Goal: Transaction & Acquisition: Book appointment/travel/reservation

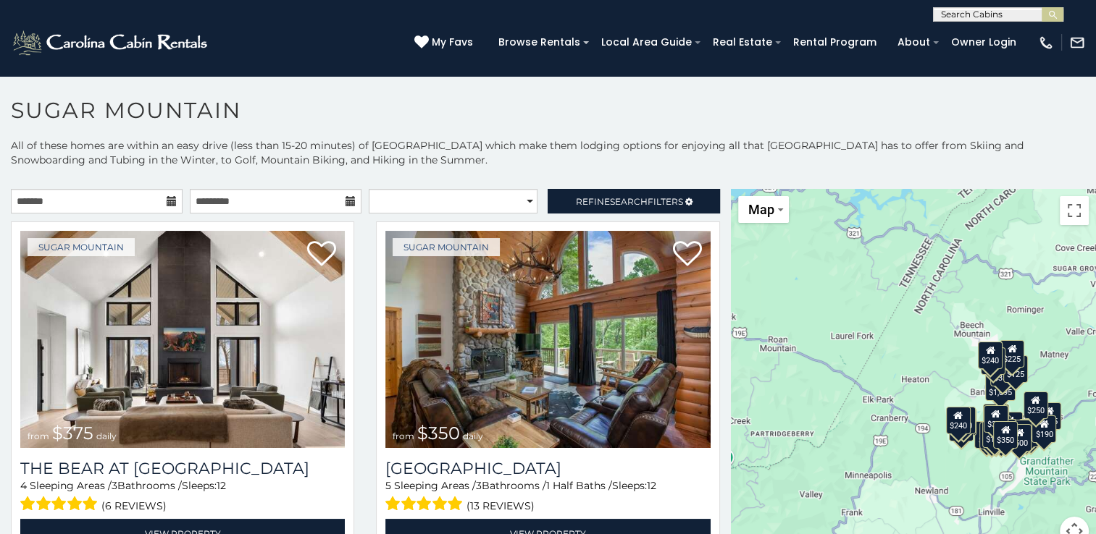
scroll to position [7, 0]
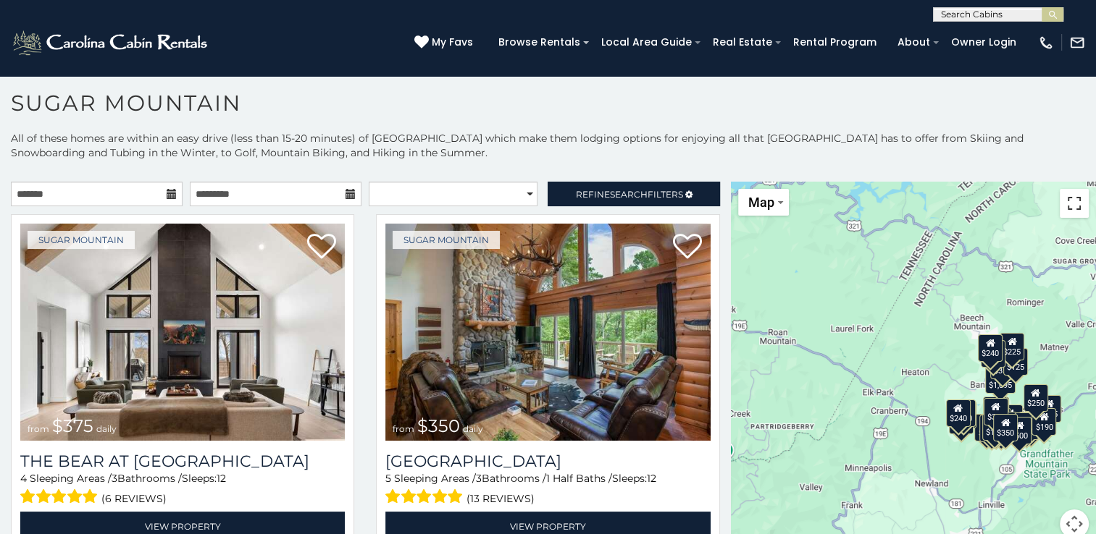
click at [1064, 203] on button "Toggle fullscreen view" at bounding box center [1073, 203] width 29 height 29
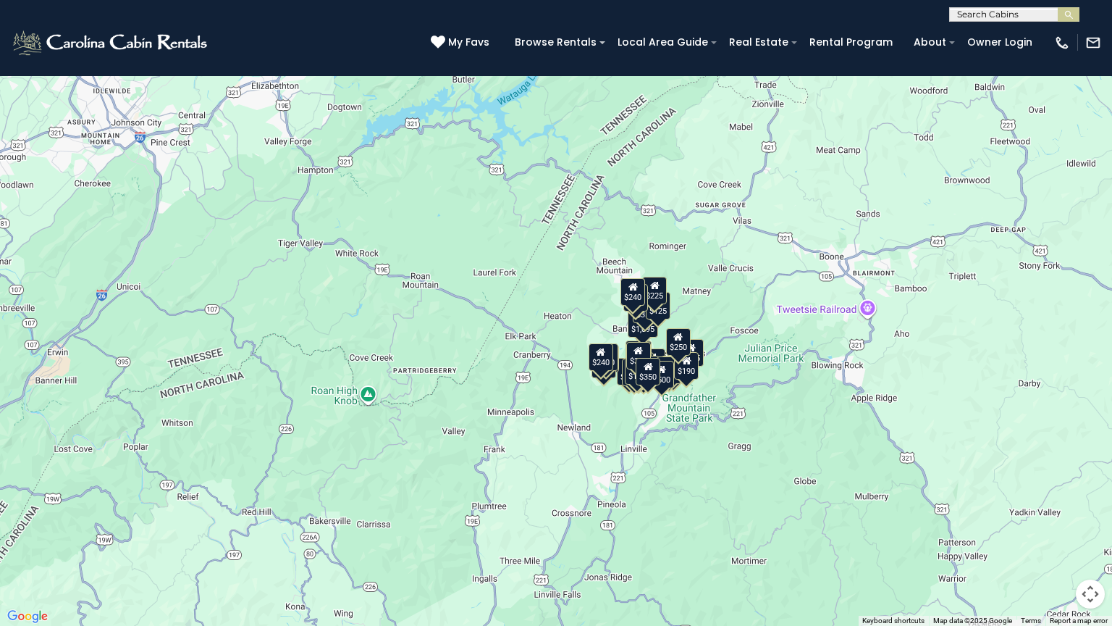
click at [706, 409] on div "$375 $350 $350 $200 $375 $195 $265 $175 $190 $290 $155 $175 $345 $1,095 $195 $2…" at bounding box center [556, 313] width 1112 height 626
click at [689, 376] on div "$190" at bounding box center [686, 366] width 25 height 28
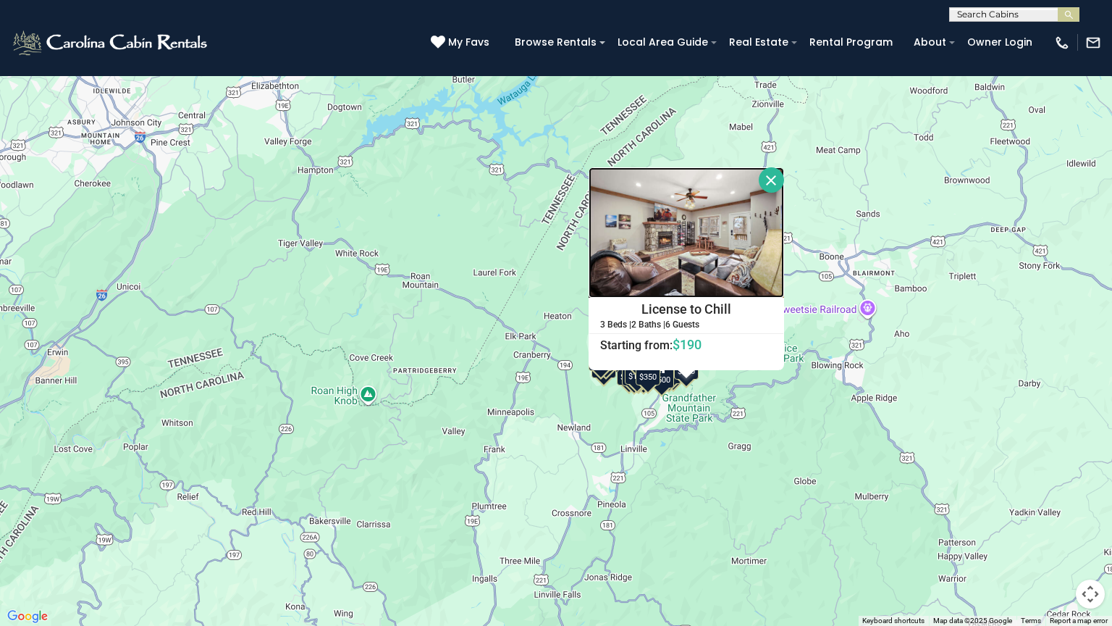
click at [690, 264] on img at bounding box center [686, 232] width 195 height 130
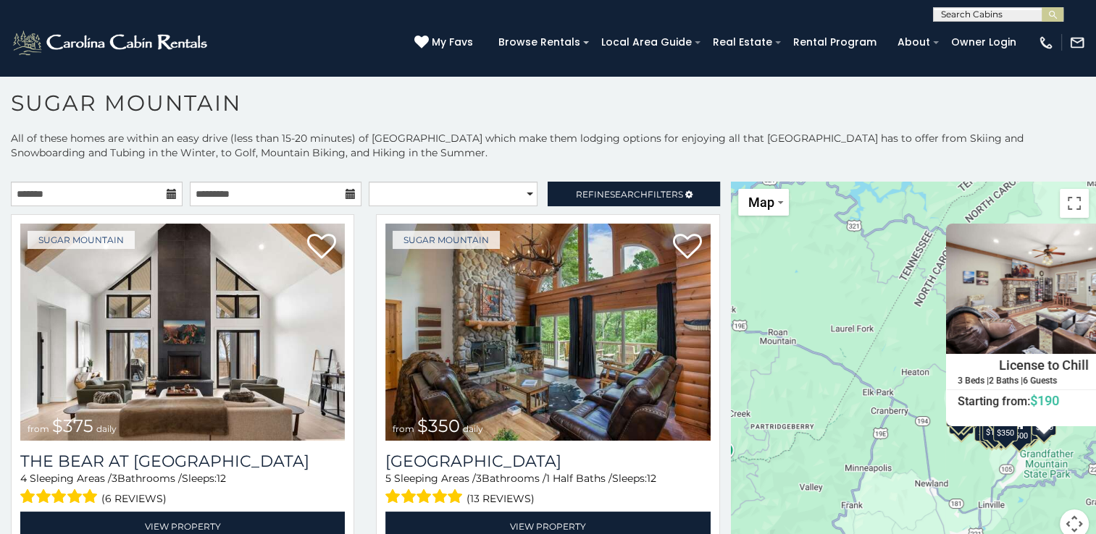
click at [935, 463] on div "$375 $350 $350 $200 $375 $195 $265 $175 $190 $290 $155 $175 $345 $1,095 $195 $2…" at bounding box center [913, 369] width 365 height 374
click at [901, 369] on div "$375 $350 $350 $200 $375 $195 $265 $175 $190 $290 $155 $175 $345 $1,095 $195 $2…" at bounding box center [913, 369] width 365 height 374
click at [982, 434] on div "$175" at bounding box center [994, 427] width 25 height 28
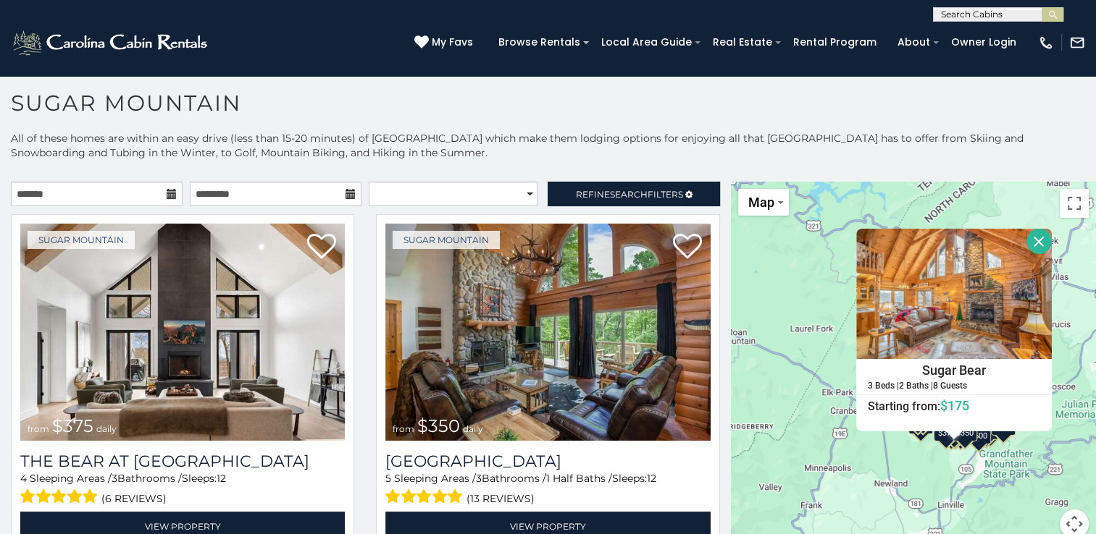
click at [167, 190] on icon at bounding box center [172, 194] width 10 height 10
click at [120, 193] on input "text" at bounding box center [97, 194] width 172 height 25
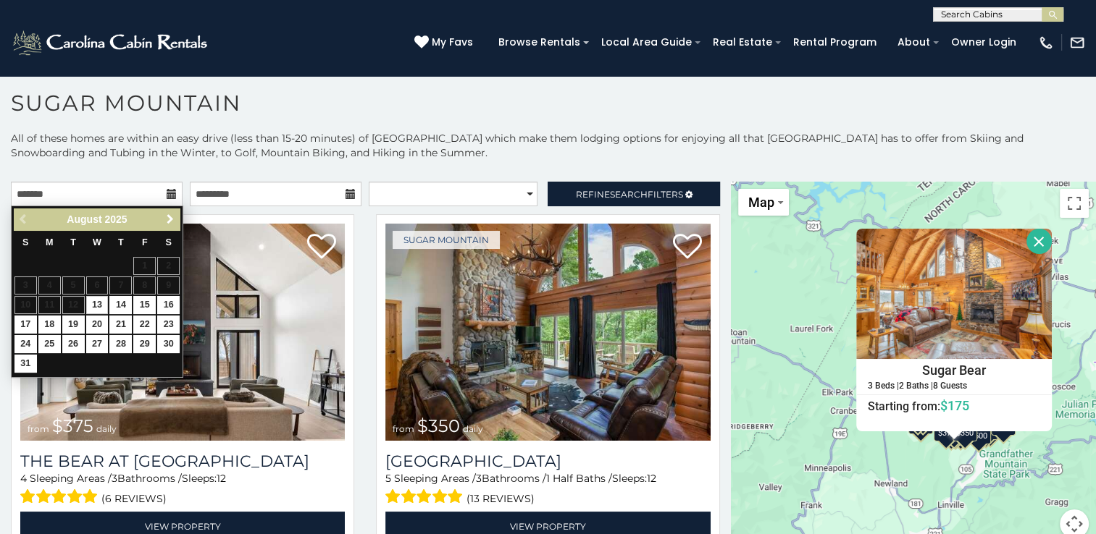
click at [172, 220] on span "Next" at bounding box center [170, 220] width 12 height 12
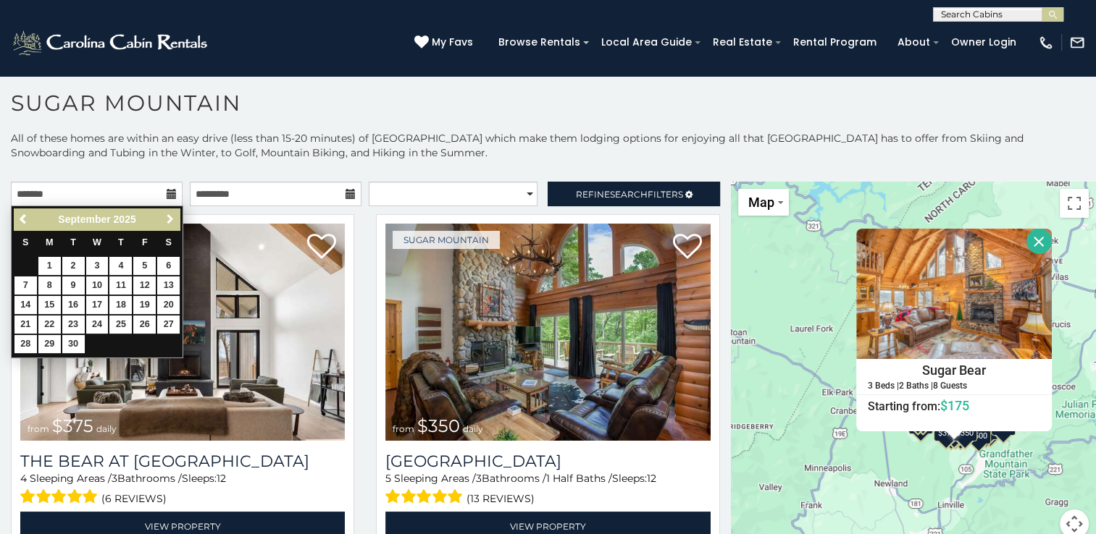
click at [172, 220] on span "Next" at bounding box center [170, 220] width 12 height 12
click at [101, 300] on link "15" at bounding box center [97, 305] width 22 height 18
type input "**********"
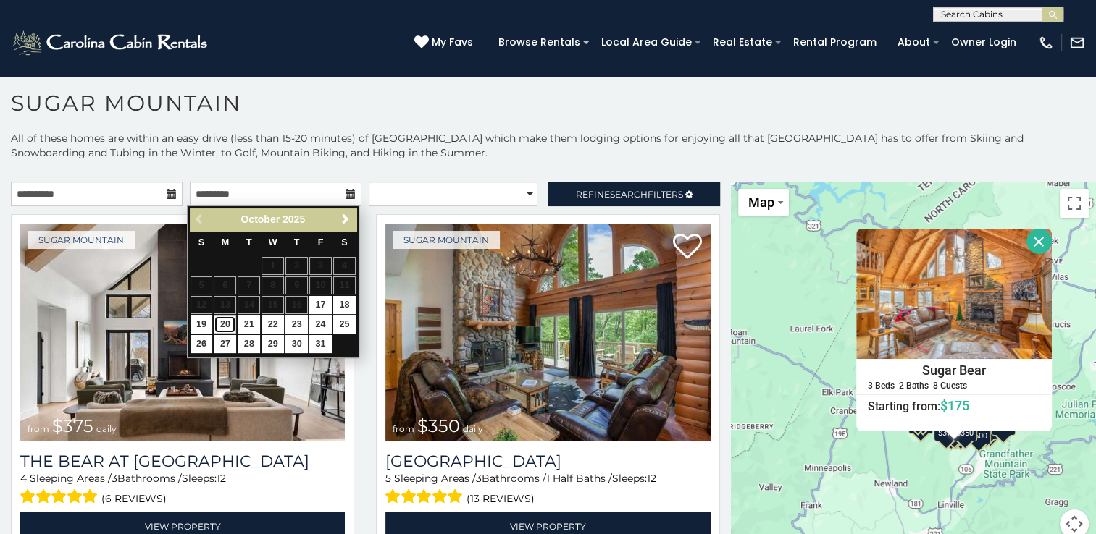
click at [230, 320] on link "20" at bounding box center [225, 325] width 22 height 18
type input "**********"
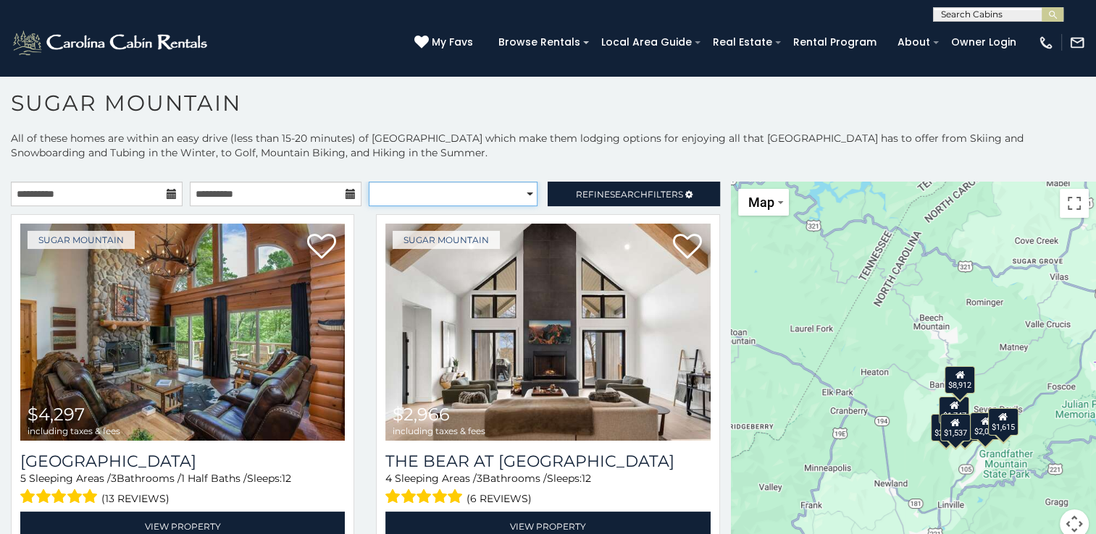
click at [514, 193] on select "**********" at bounding box center [453, 194] width 169 height 25
select select "**********"
click at [369, 182] on select "**********" at bounding box center [453, 194] width 169 height 25
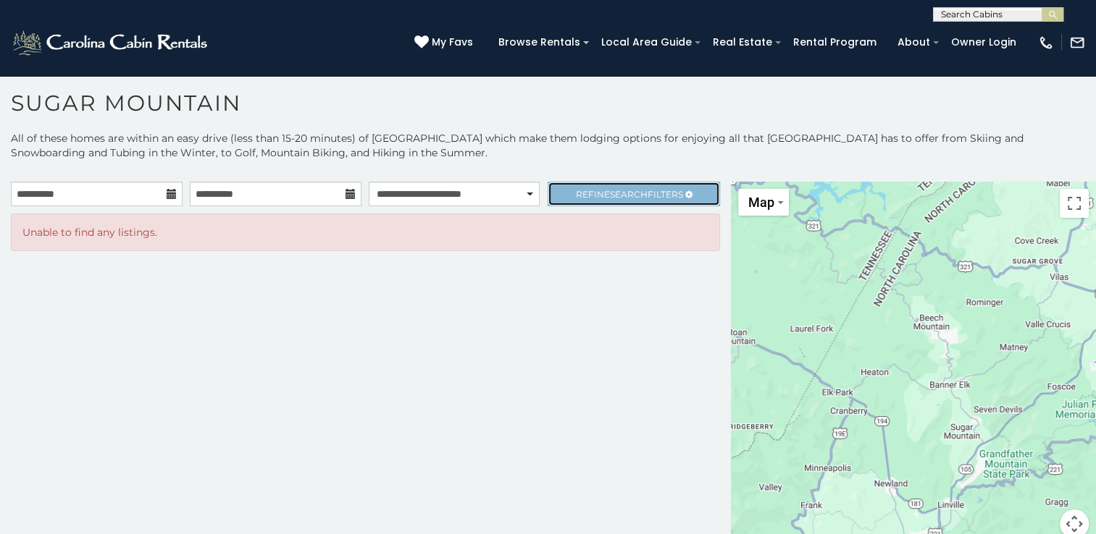
click at [687, 190] on icon at bounding box center [688, 194] width 7 height 9
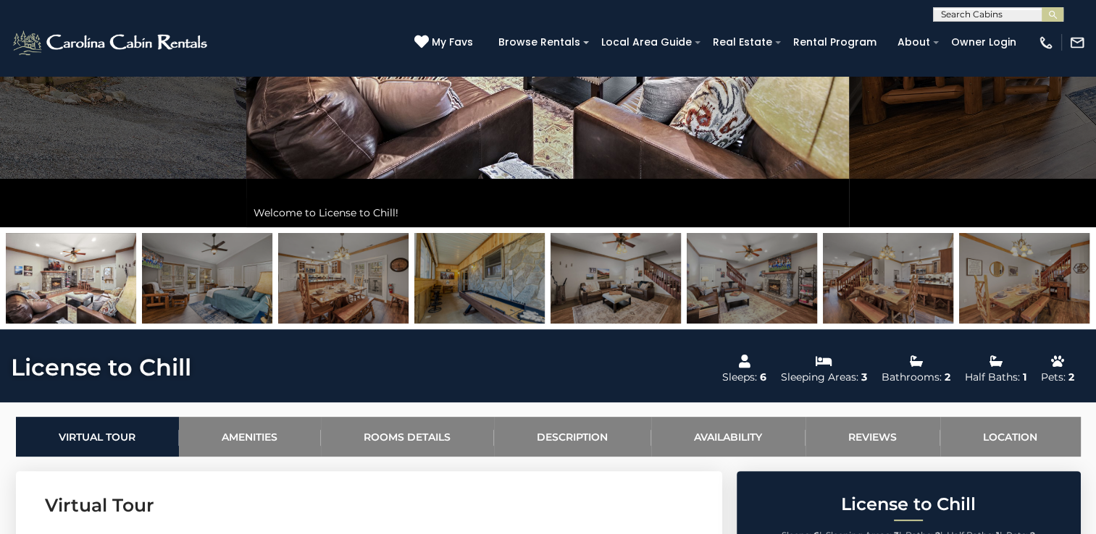
scroll to position [366, 0]
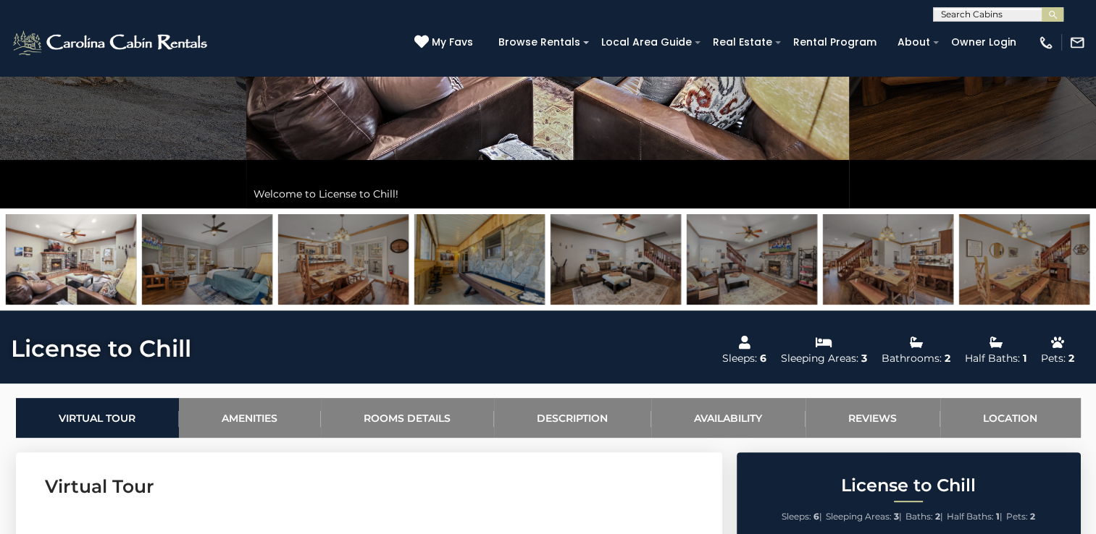
click at [1074, 261] on img at bounding box center [1024, 259] width 130 height 91
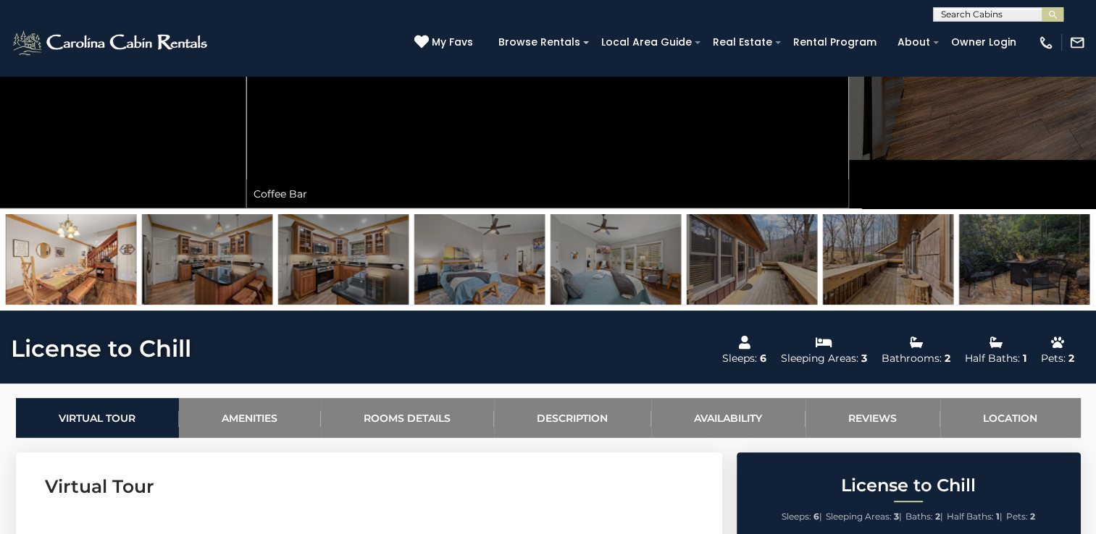
click at [484, 261] on img at bounding box center [479, 259] width 130 height 91
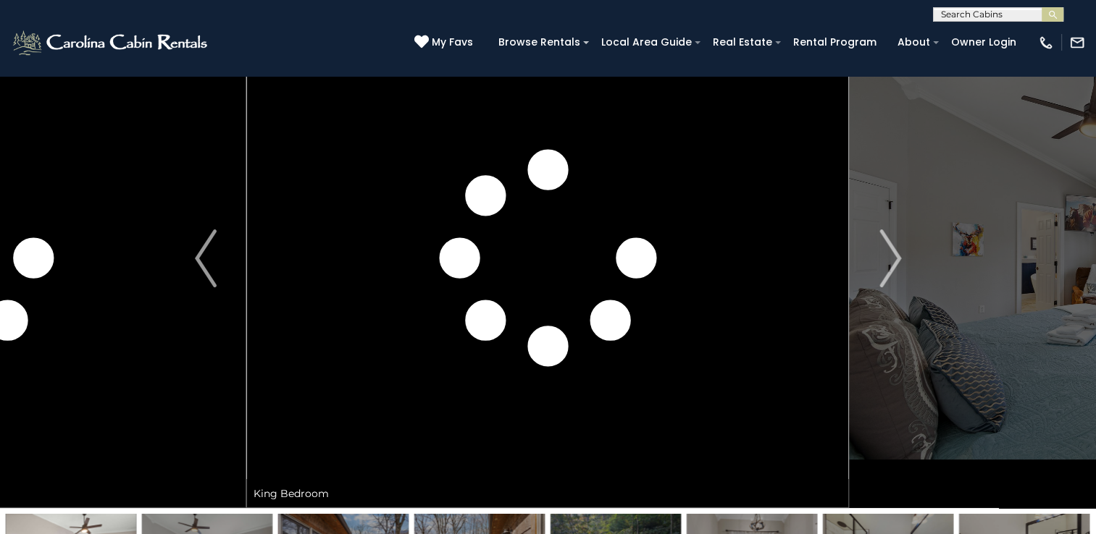
scroll to position [0, 0]
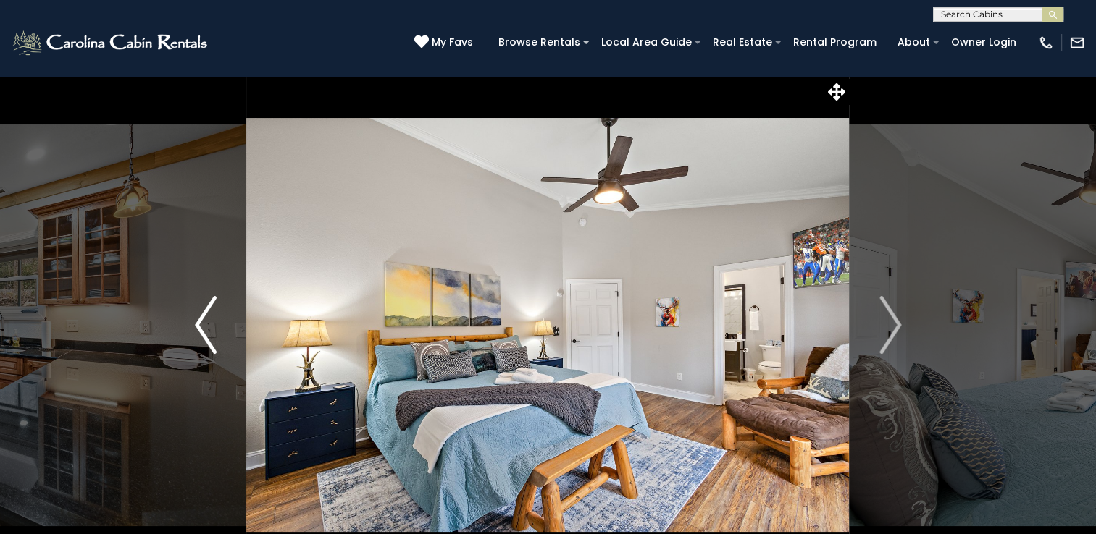
click at [207, 335] on img "Previous" at bounding box center [206, 325] width 22 height 58
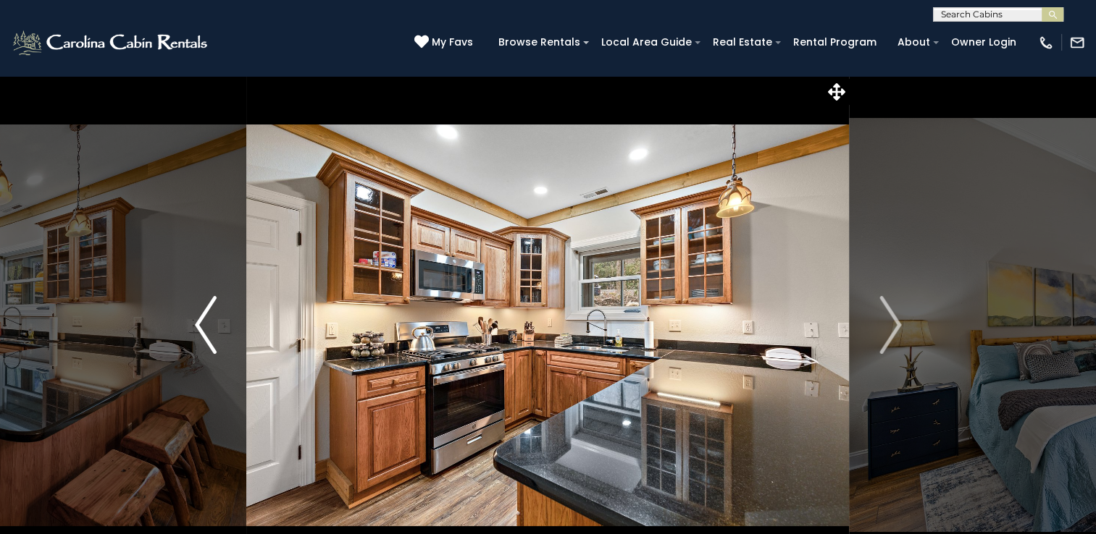
click at [209, 333] on img "Previous" at bounding box center [206, 325] width 22 height 58
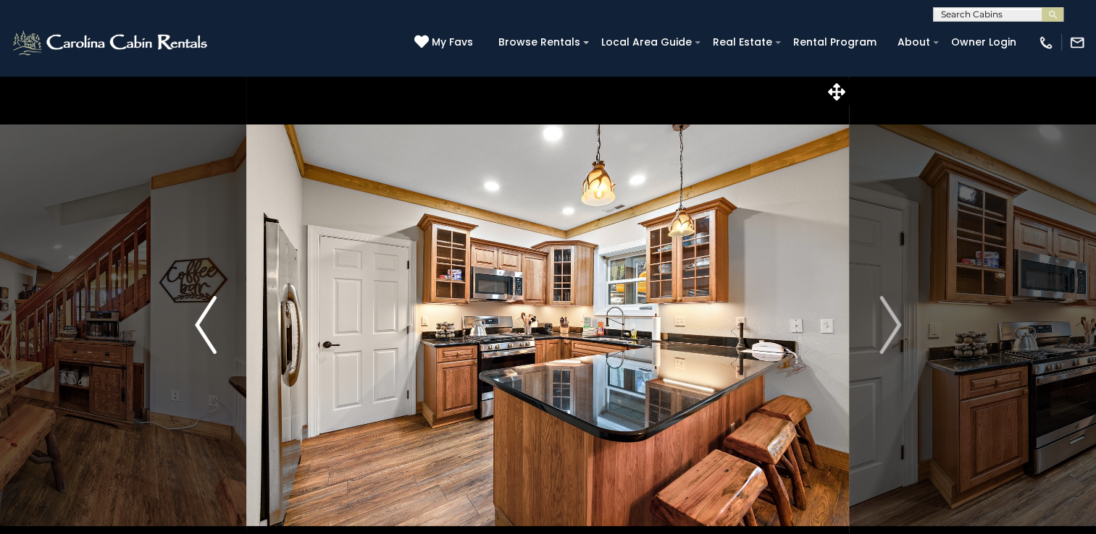
click at [209, 333] on img "Previous" at bounding box center [206, 325] width 22 height 58
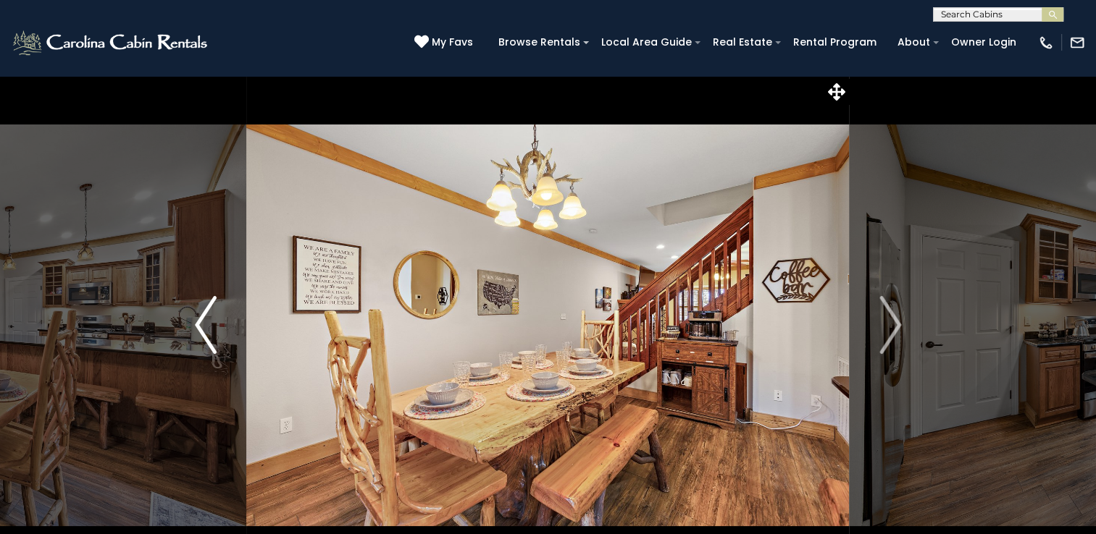
click at [209, 333] on img "Previous" at bounding box center [206, 325] width 22 height 58
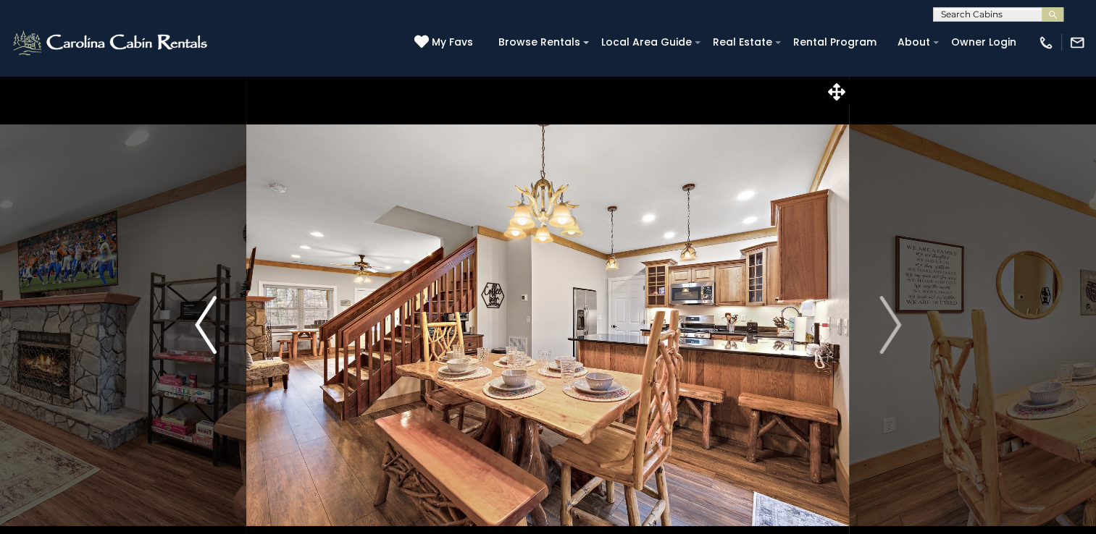
click at [209, 333] on img "Previous" at bounding box center [206, 325] width 22 height 58
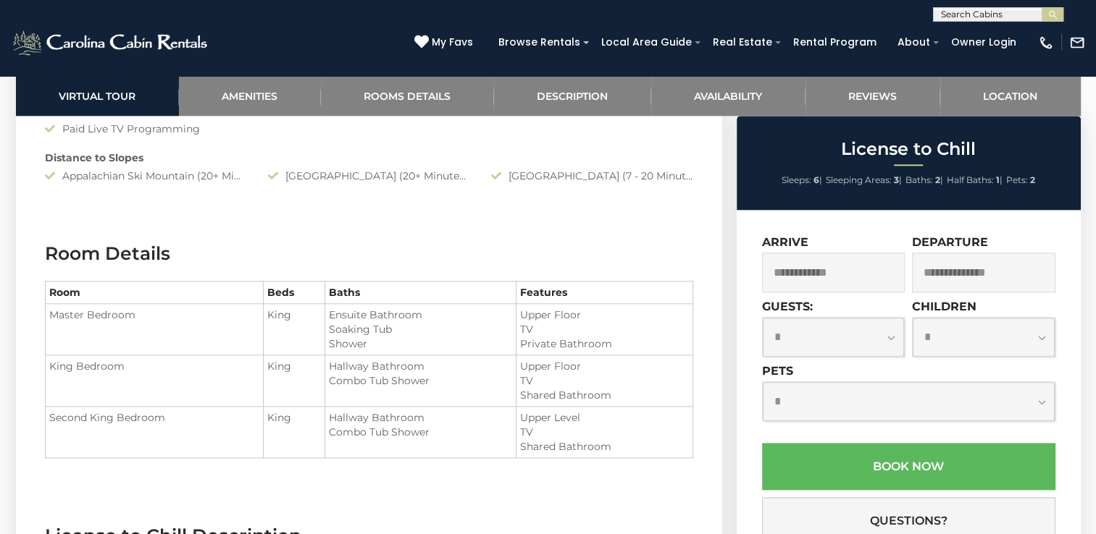
scroll to position [1583, 0]
